Goal: Task Accomplishment & Management: Manage account settings

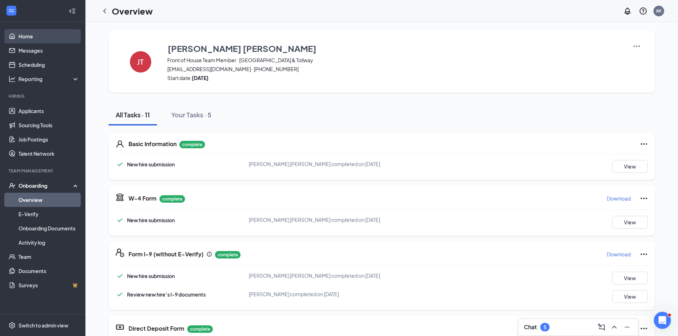
click at [36, 34] on link "Home" at bounding box center [49, 36] width 61 height 14
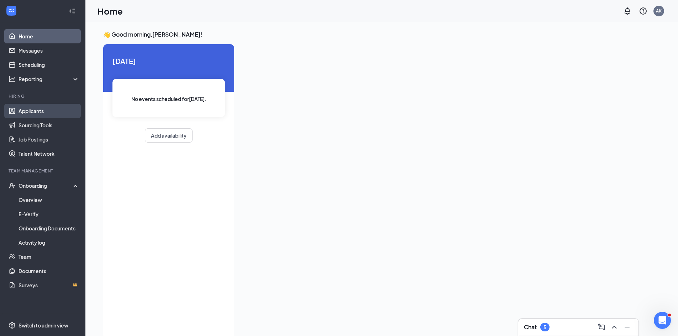
click at [34, 112] on link "Applicants" at bounding box center [49, 111] width 61 height 14
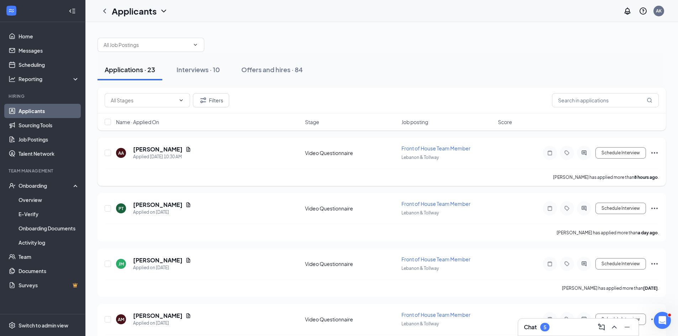
click at [651, 148] on div "Schedule Interview" at bounding box center [595, 153] width 128 height 14
click at [187, 152] on icon "Document" at bounding box center [189, 149] width 4 height 5
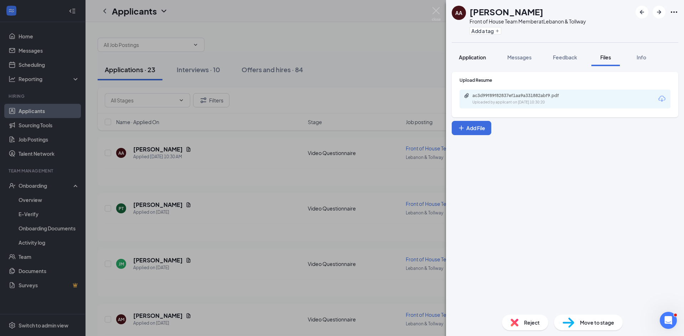
click at [488, 63] on button "Application" at bounding box center [471, 57] width 41 height 18
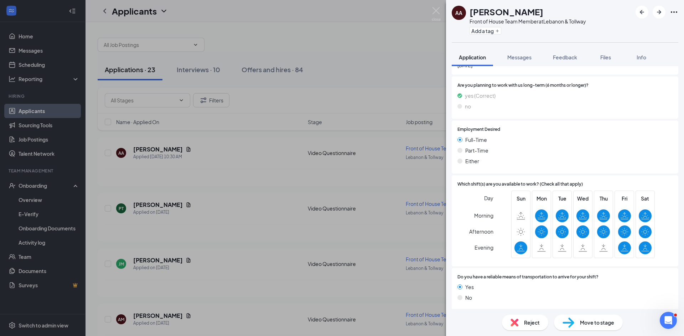
scroll to position [528, 0]
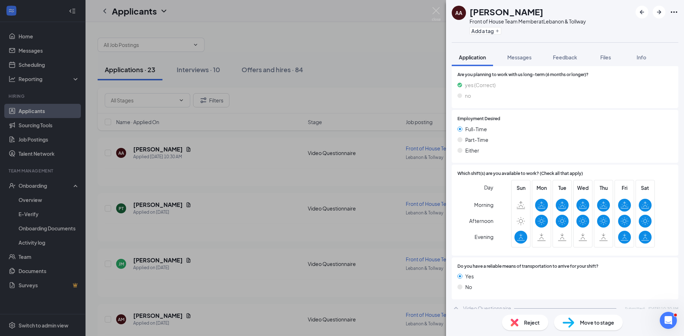
click at [440, 10] on img at bounding box center [435, 14] width 9 height 14
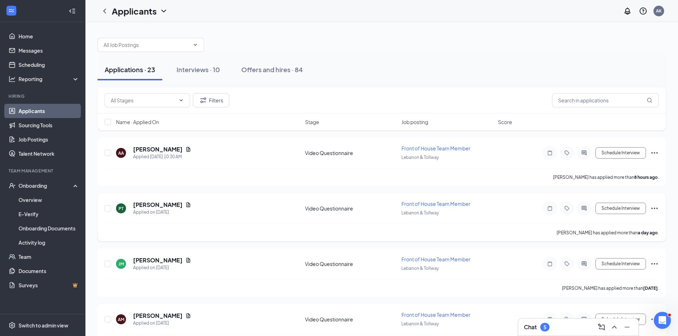
click at [655, 209] on icon "Ellipses" at bounding box center [654, 208] width 9 height 9
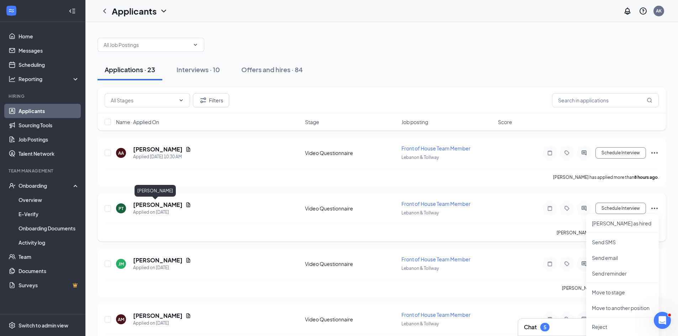
drag, startPoint x: 163, startPoint y: 203, endPoint x: 167, endPoint y: 205, distance: 4.2
click at [163, 203] on h5 "[PERSON_NAME]" at bounding box center [157, 205] width 49 height 8
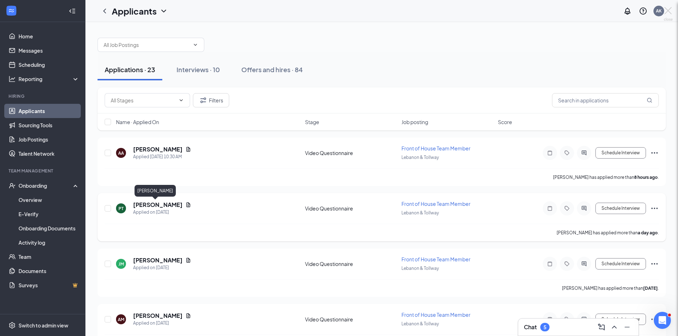
click at [169, 206] on div at bounding box center [339, 168] width 678 height 336
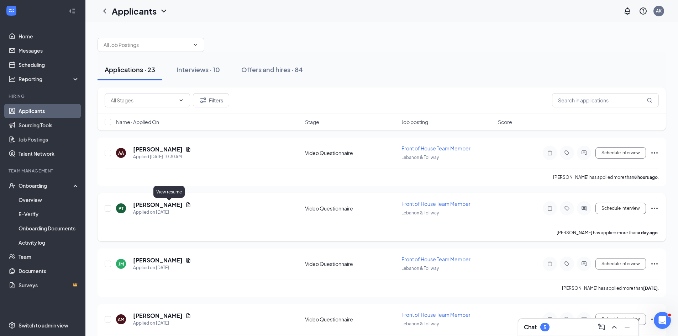
click at [185, 206] on icon "Document" at bounding box center [188, 205] width 6 height 6
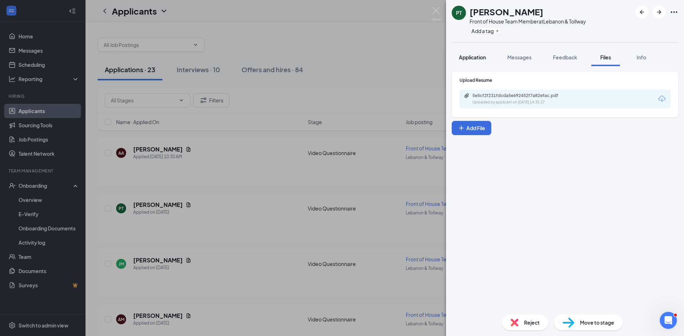
click at [487, 61] on button "Application" at bounding box center [471, 57] width 41 height 18
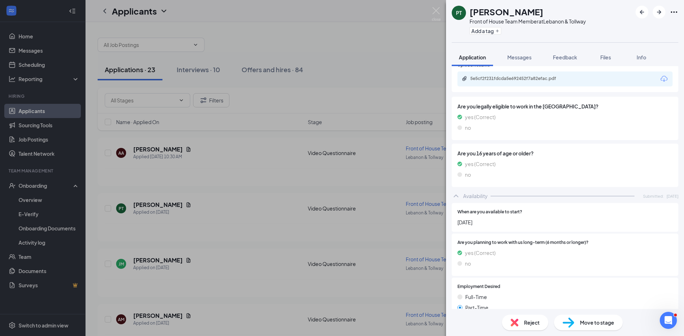
scroll to position [320, 0]
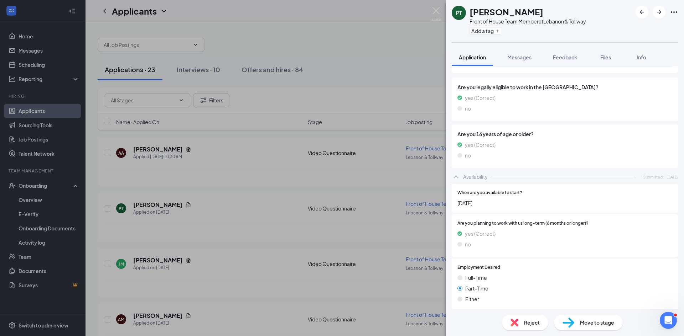
click at [460, 171] on div "Availability Submitted: [DATE]" at bounding box center [564, 177] width 226 height 14
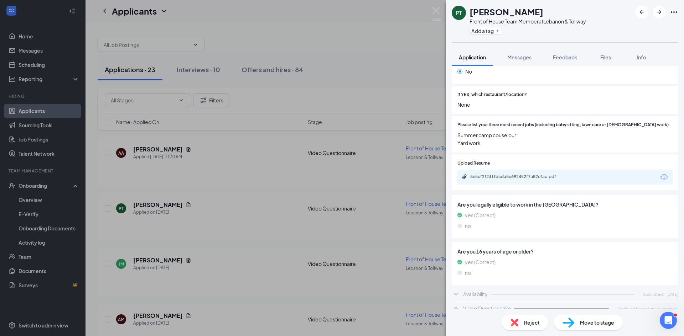
scroll to position [203, 0]
click at [459, 291] on icon "ChevronDown" at bounding box center [455, 295] width 9 height 9
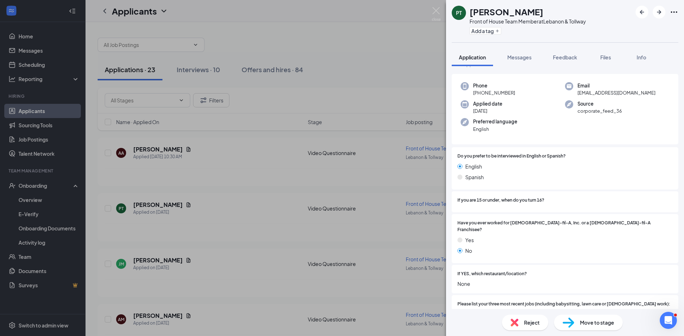
scroll to position [107, 0]
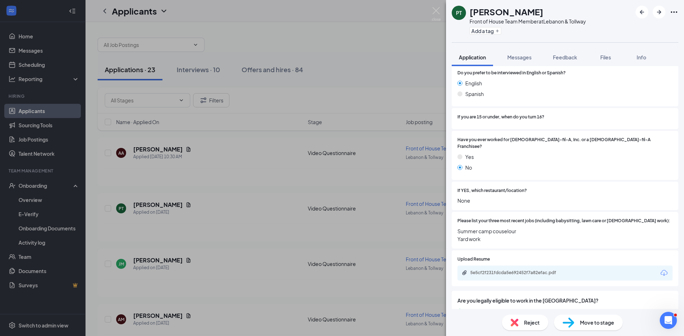
click at [390, 84] on div "PT [PERSON_NAME] Front of House Team Member at [GEOGRAPHIC_DATA] & Tollway Add …" at bounding box center [342, 168] width 684 height 336
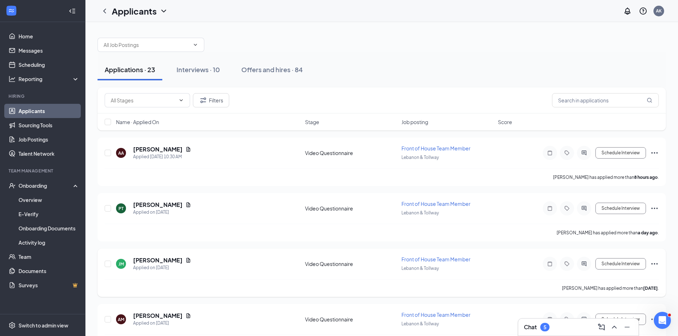
click at [653, 266] on icon "Ellipses" at bounding box center [654, 264] width 9 height 9
click at [187, 258] on icon "Document" at bounding box center [189, 260] width 4 height 5
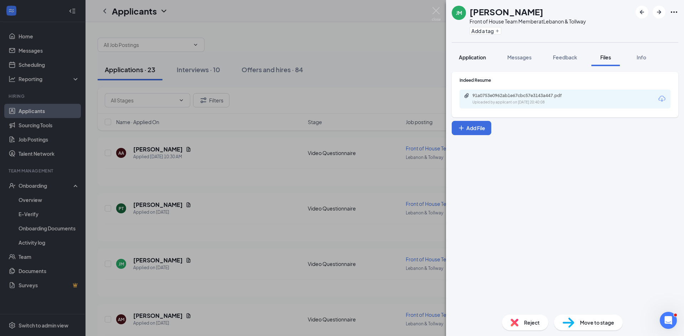
click at [490, 56] on button "Application" at bounding box center [471, 57] width 41 height 18
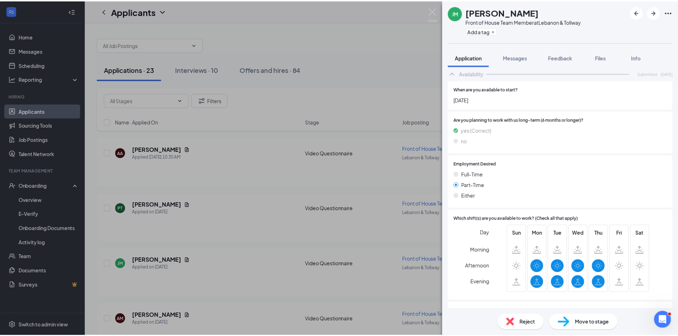
scroll to position [439, 0]
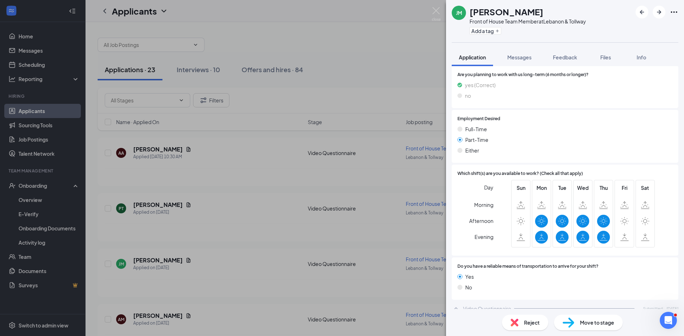
click at [427, 7] on div "[PERSON_NAME] Front of House Team Member at [GEOGRAPHIC_DATA] & Tollway Add a t…" at bounding box center [342, 168] width 684 height 336
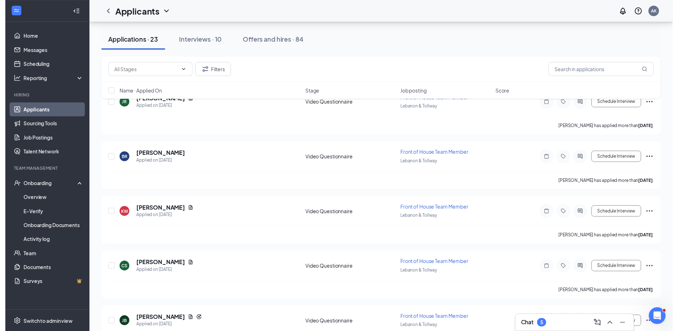
scroll to position [938, 0]
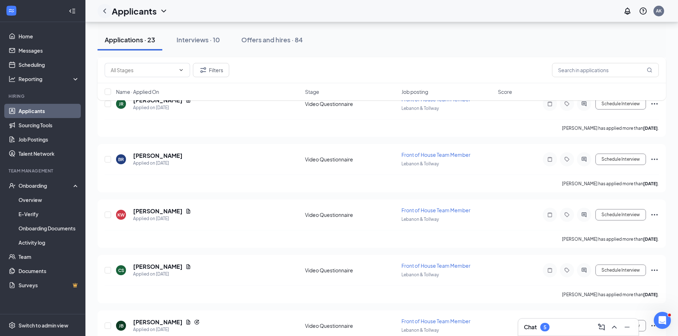
click at [108, 11] on icon "ChevronLeft" at bounding box center [104, 11] width 9 height 9
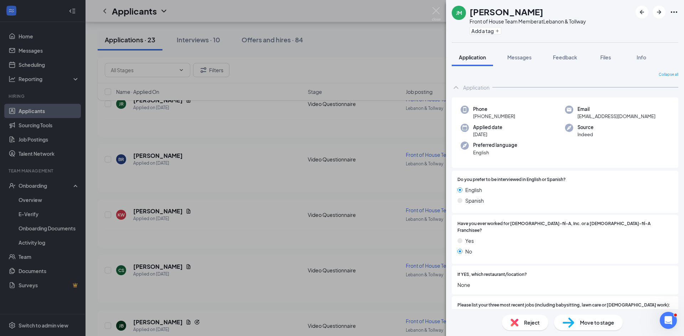
click at [199, 19] on div "[PERSON_NAME] Front of House Team Member at [GEOGRAPHIC_DATA] & Tollway Add a t…" at bounding box center [342, 168] width 684 height 336
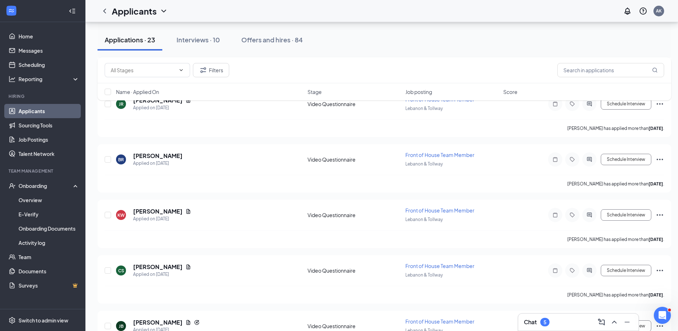
click at [166, 10] on icon "ChevronDown" at bounding box center [163, 11] width 9 height 9
click at [106, 16] on div at bounding box center [105, 11] width 14 height 14
click at [40, 134] on link "Job Postings" at bounding box center [49, 139] width 61 height 14
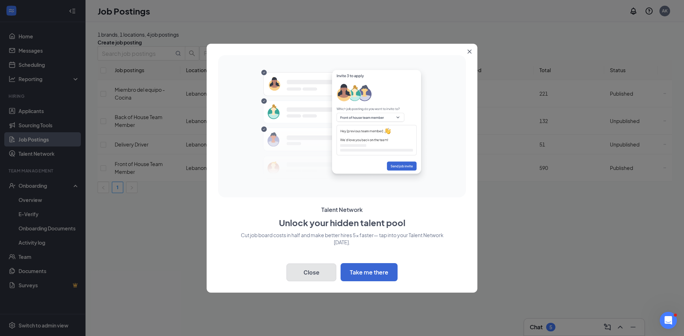
click at [313, 273] on button "Close" at bounding box center [311, 273] width 50 height 18
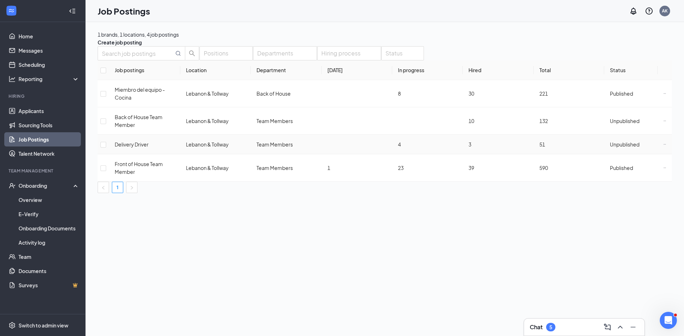
click at [176, 147] on td "Delivery Driver" at bounding box center [144, 145] width 71 height 20
click at [117, 155] on td "Delivery Driver" at bounding box center [144, 145] width 71 height 20
click at [106, 148] on input "checkbox" at bounding box center [103, 145] width 6 height 6
checkbox input "true"
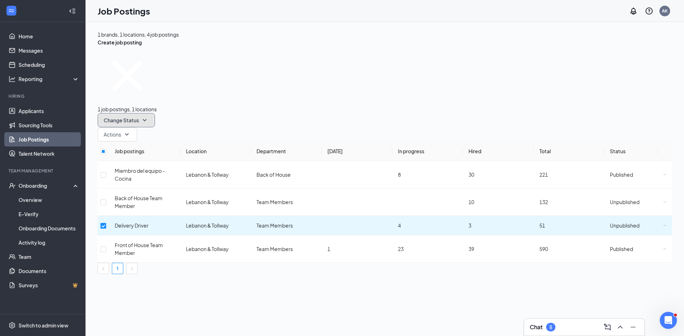
click at [139, 118] on span "Change Status" at bounding box center [121, 120] width 35 height 5
click at [306, 264] on div "1 brands, 1 locations, 4 job postings Create job posting 1 job postings, 1 loca…" at bounding box center [384, 179] width 598 height 314
click at [40, 37] on link "Home" at bounding box center [49, 36] width 61 height 14
